Goal: Transaction & Acquisition: Purchase product/service

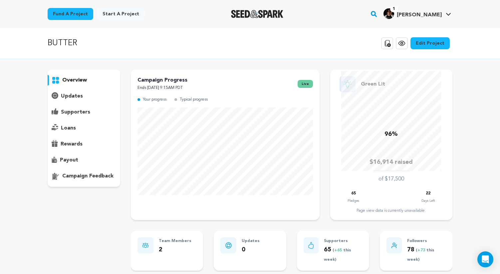
scroll to position [246, 0]
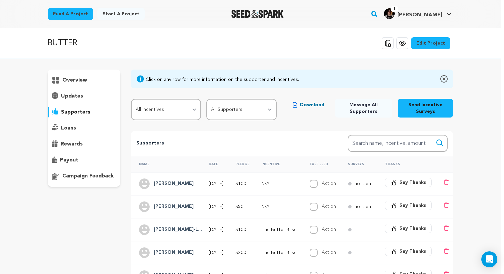
click at [65, 44] on p "BUTTER" at bounding box center [63, 43] width 30 height 12
click at [252, 17] on img "Seed&Spark Homepage" at bounding box center [257, 14] width 52 height 8
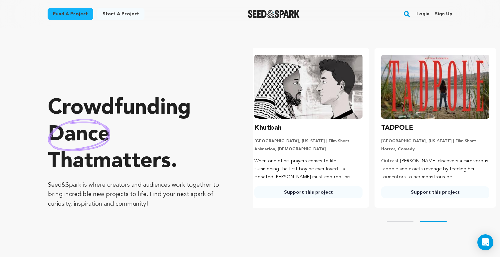
click at [418, 13] on link "Login" at bounding box center [423, 14] width 13 height 11
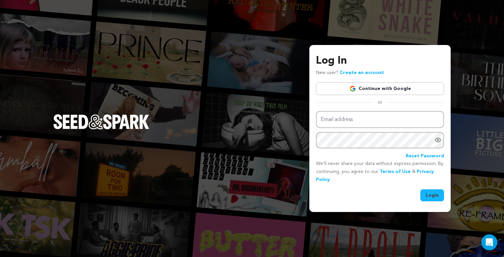
click at [352, 83] on link "Continue with Google" at bounding box center [380, 88] width 128 height 13
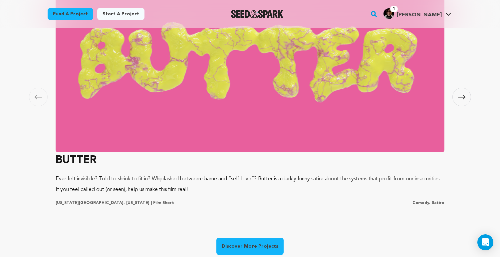
scroll to position [454, 0]
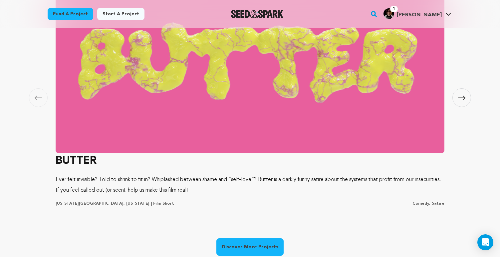
click at [41, 94] on span at bounding box center [38, 97] width 19 height 19
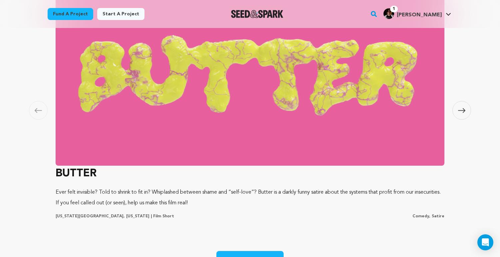
scroll to position [426, 0]
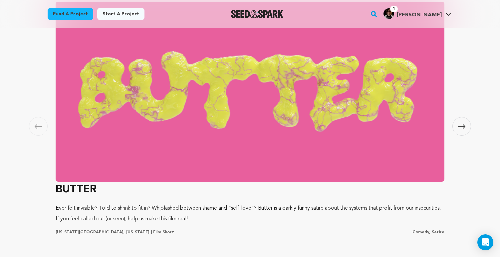
click at [224, 97] on img at bounding box center [250, 92] width 389 height 180
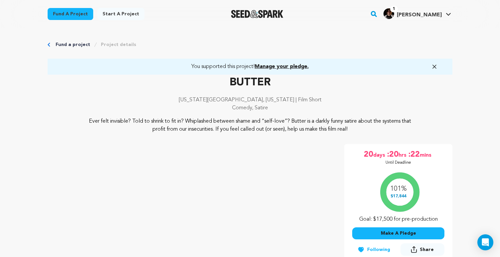
click at [248, 10] on img "Seed&Spark Homepage" at bounding box center [257, 14] width 52 height 8
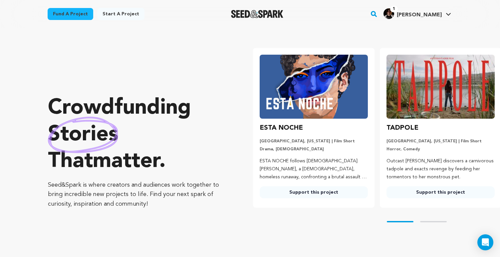
click at [84, 13] on link "Fund a project" at bounding box center [71, 14] width 46 height 12
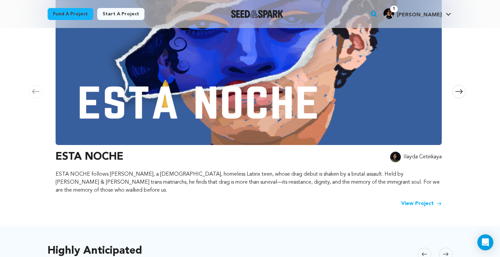
scroll to position [152, 0]
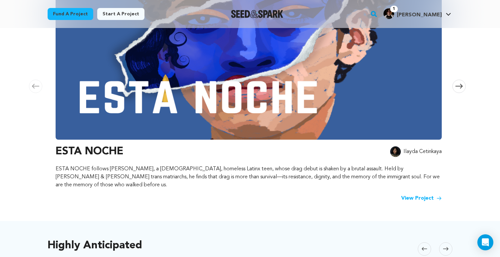
click at [40, 83] on span at bounding box center [35, 86] width 13 height 13
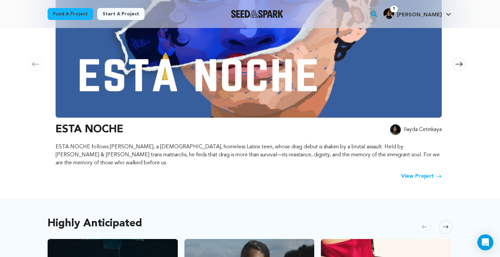
scroll to position [185, 0]
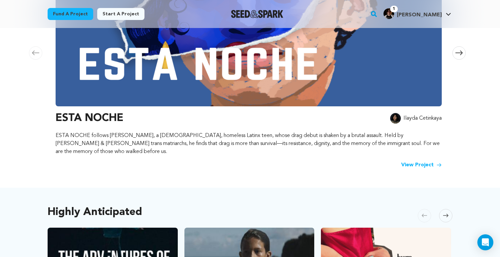
click at [461, 52] on span at bounding box center [459, 52] width 13 height 13
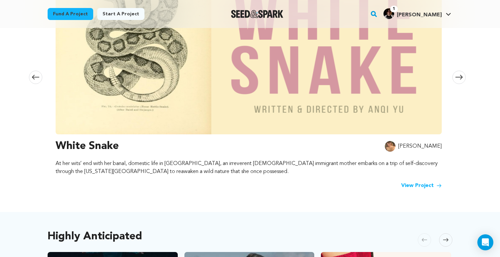
scroll to position [163, 0]
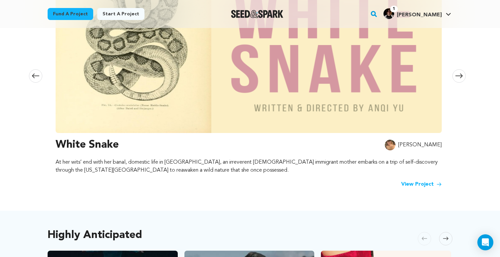
click at [457, 69] on span at bounding box center [459, 75] width 13 height 13
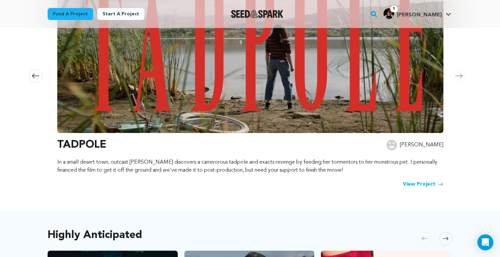
scroll to position [0, 786]
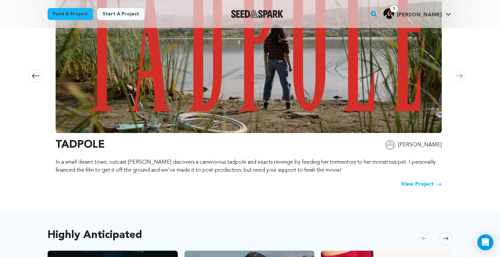
click at [458, 69] on span at bounding box center [459, 75] width 13 height 13
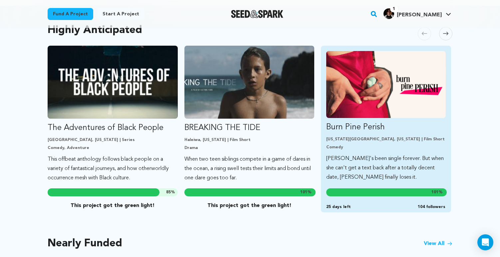
scroll to position [367, 0]
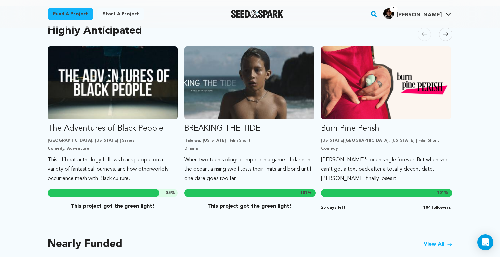
click at [449, 29] on span at bounding box center [445, 34] width 13 height 13
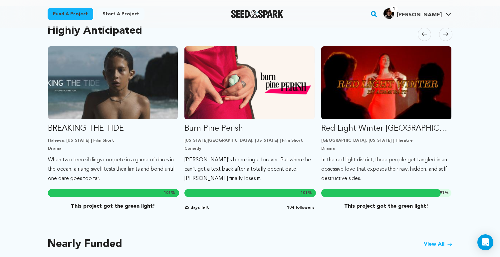
click at [449, 29] on span at bounding box center [445, 34] width 13 height 13
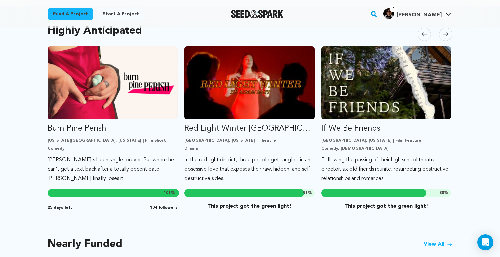
click at [449, 29] on span at bounding box center [445, 34] width 13 height 13
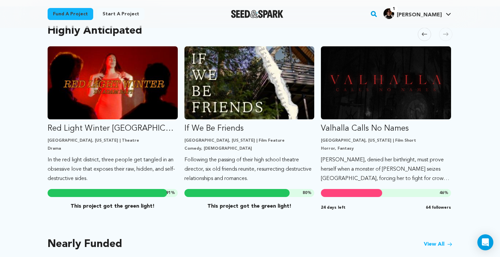
click at [449, 29] on span at bounding box center [445, 34] width 13 height 13
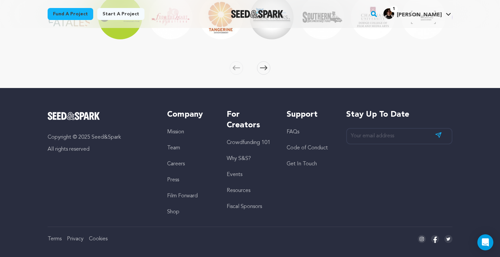
scroll to position [1090, 0]
click at [264, 61] on span at bounding box center [263, 67] width 13 height 13
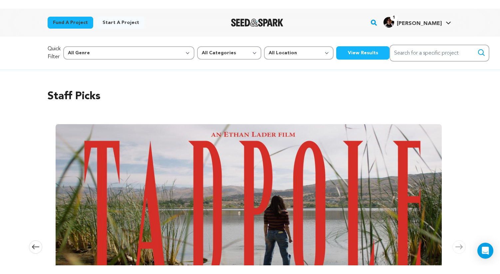
scroll to position [1, 0]
